Goal: Find contact information: Find contact information

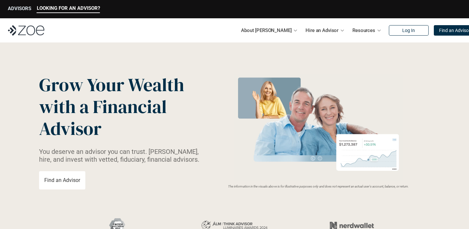
click at [20, 10] on p "ADVISORS" at bounding box center [19, 9] width 23 height 6
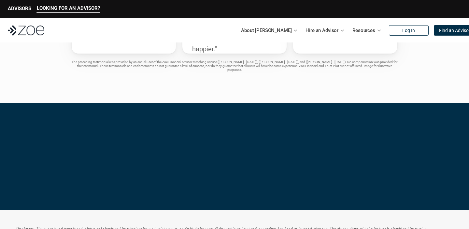
scroll to position [1450, 0]
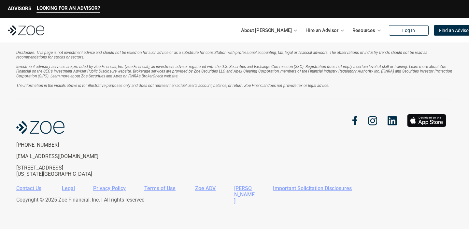
click at [26, 185] on link "Contact Us" at bounding box center [28, 188] width 25 height 6
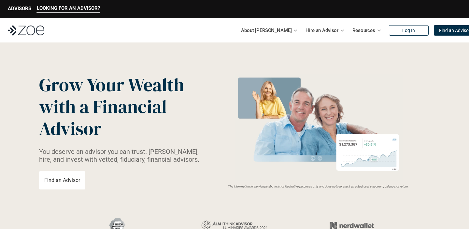
scroll to position [325, 0]
